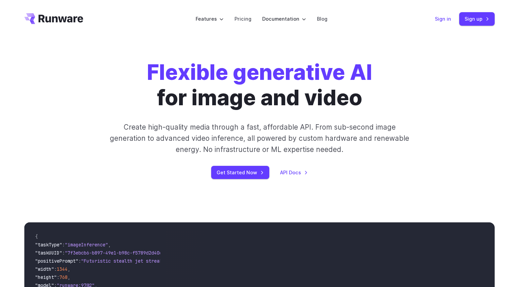
click at [444, 20] on link "Sign in" at bounding box center [443, 19] width 16 height 8
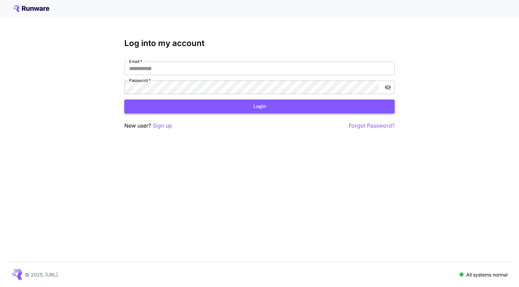
type input "**********"
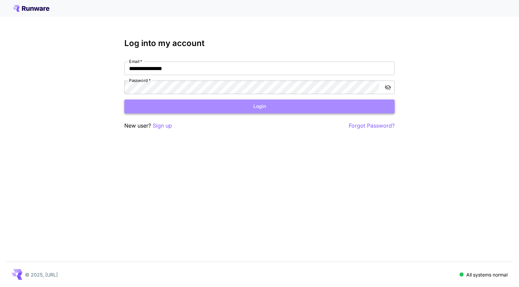
click at [226, 106] on button "Login" at bounding box center [259, 106] width 270 height 14
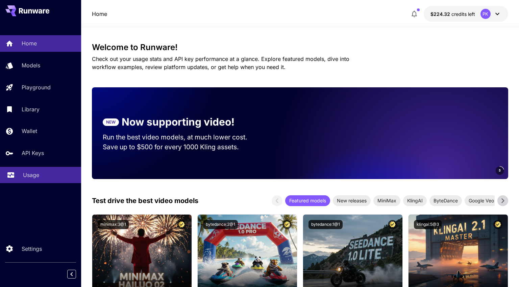
click at [30, 181] on link "Usage" at bounding box center [40, 175] width 81 height 17
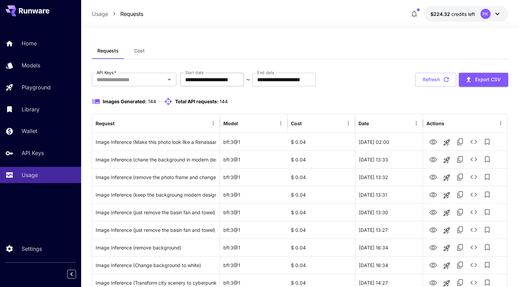
scroll to position [37, 0]
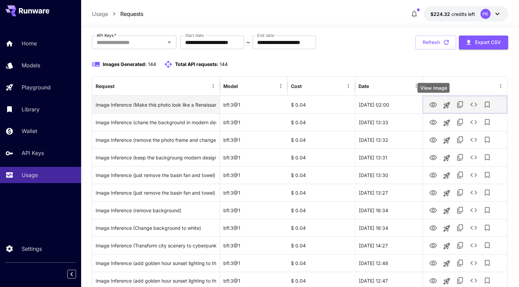
click at [435, 104] on icon "View Image" at bounding box center [433, 105] width 8 height 8
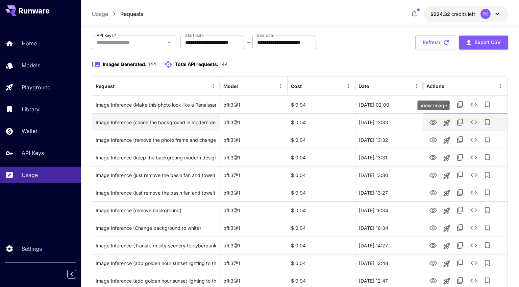
click at [432, 123] on icon "View Image" at bounding box center [432, 122] width 7 height 5
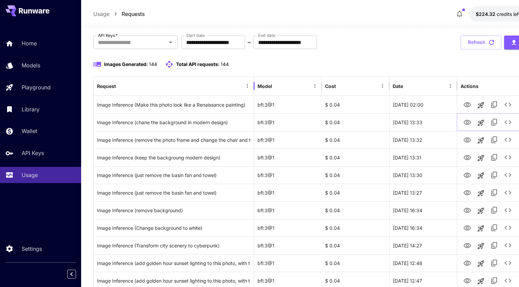
drag, startPoint x: 220, startPoint y: 79, endPoint x: 254, endPoint y: 82, distance: 34.3
click at [254, 82] on div at bounding box center [253, 85] width 3 height 19
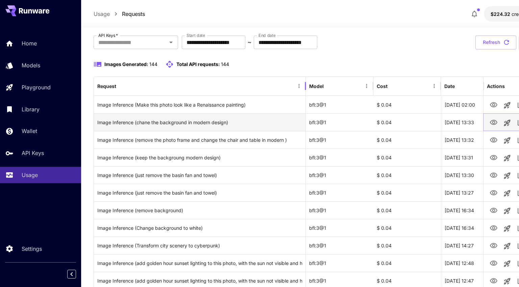
drag, startPoint x: 253, startPoint y: 80, endPoint x: 442, endPoint y: 123, distance: 194.5
click at [307, 78] on div at bounding box center [305, 85] width 3 height 19
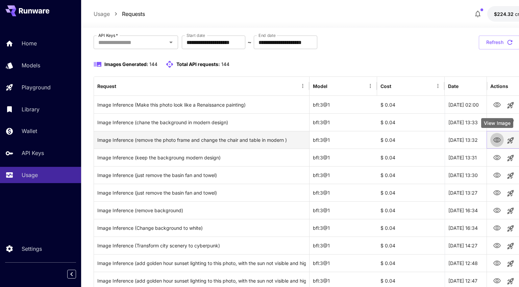
click at [496, 140] on icon "View Image" at bounding box center [497, 140] width 8 height 8
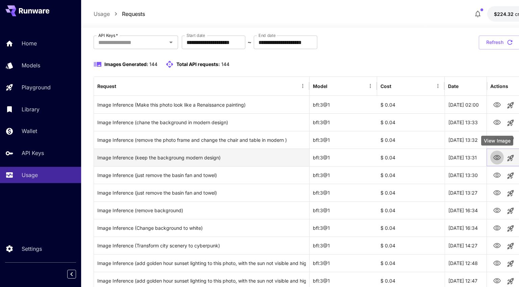
click at [496, 160] on icon "View Image" at bounding box center [497, 157] width 8 height 8
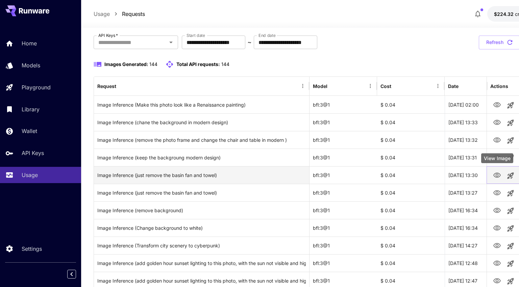
click at [497, 177] on icon "View Image" at bounding box center [496, 174] width 7 height 5
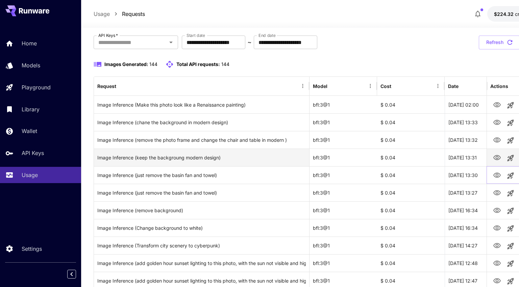
scroll to position [92, 0]
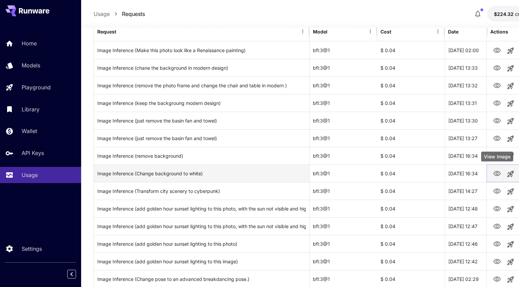
click at [498, 175] on icon "View Image" at bounding box center [496, 173] width 7 height 5
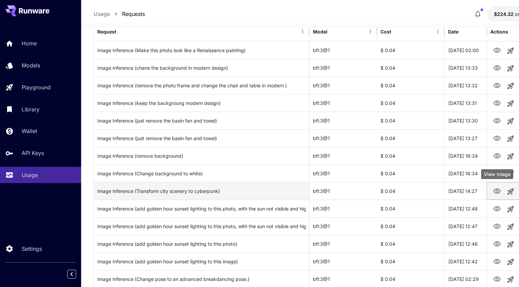
click at [498, 193] on icon "View Image" at bounding box center [496, 190] width 7 height 5
